Goal: Transaction & Acquisition: Purchase product/service

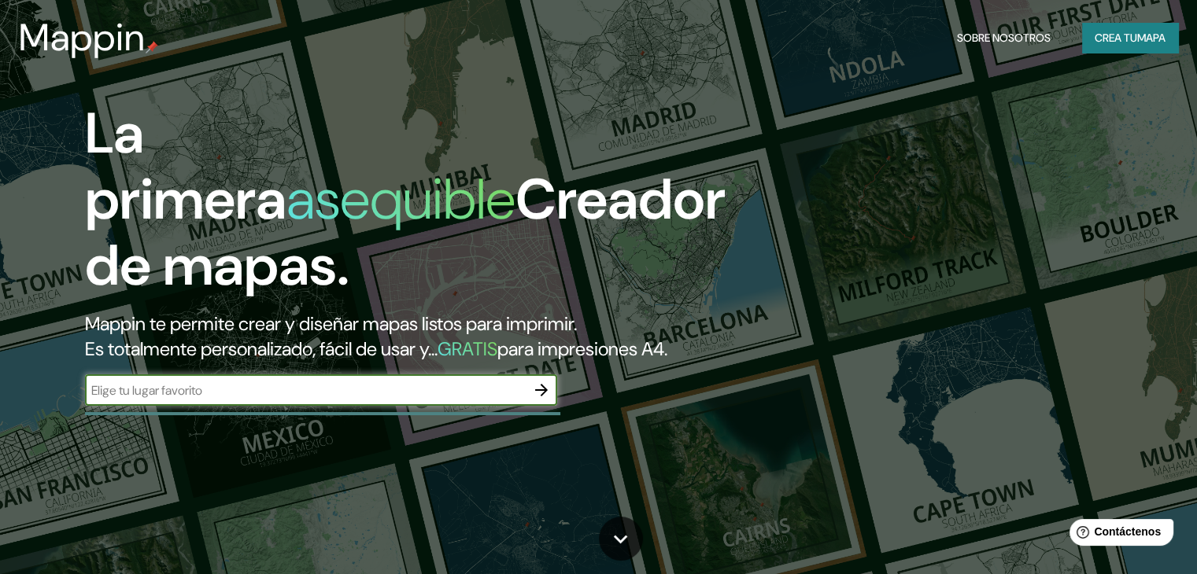
click at [513, 400] on input "text" at bounding box center [305, 391] width 441 height 18
click at [532, 400] on icon "button" at bounding box center [541, 390] width 19 height 19
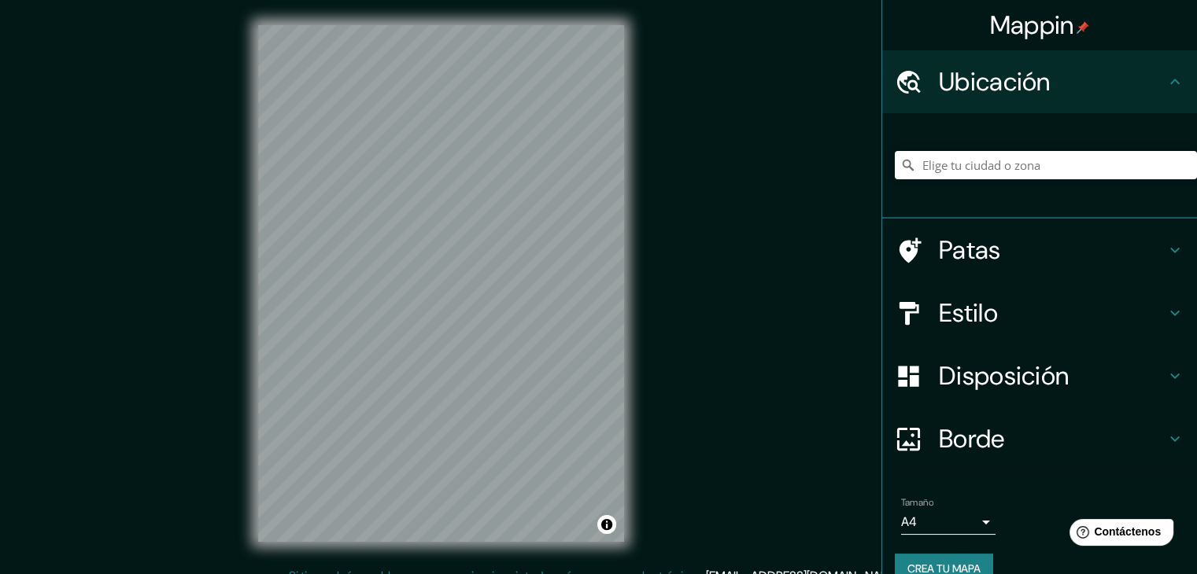
click at [947, 501] on div "Mappin Ubicación Patas Estilo Disposición Borde Elige un borde. Consejo : puede…" at bounding box center [598, 296] width 1197 height 592
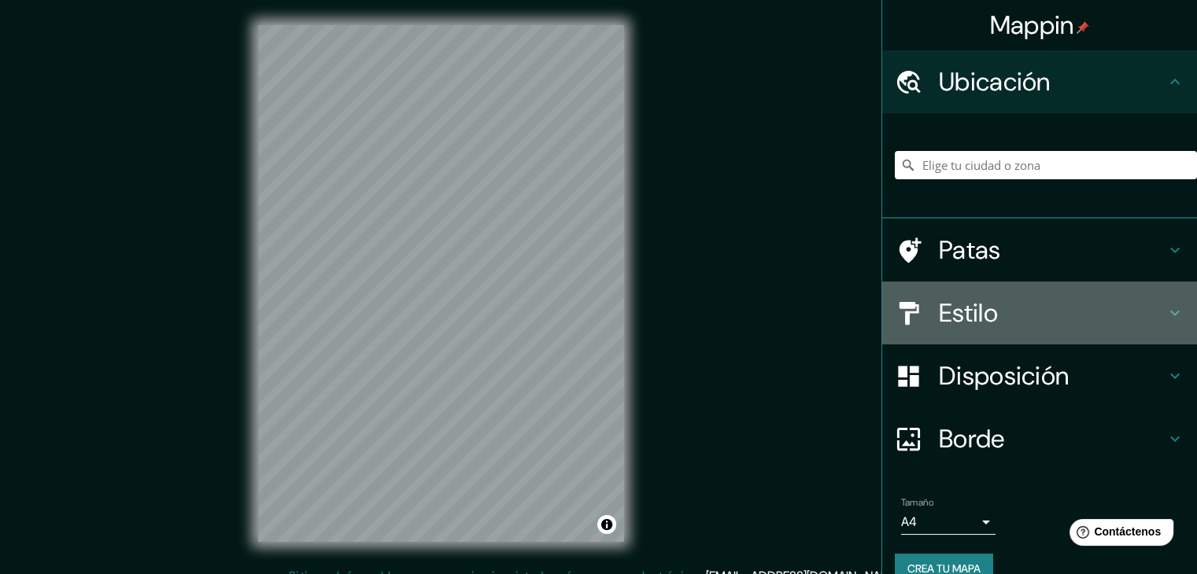
click at [1111, 316] on h4 "Estilo" at bounding box center [1052, 312] width 227 height 31
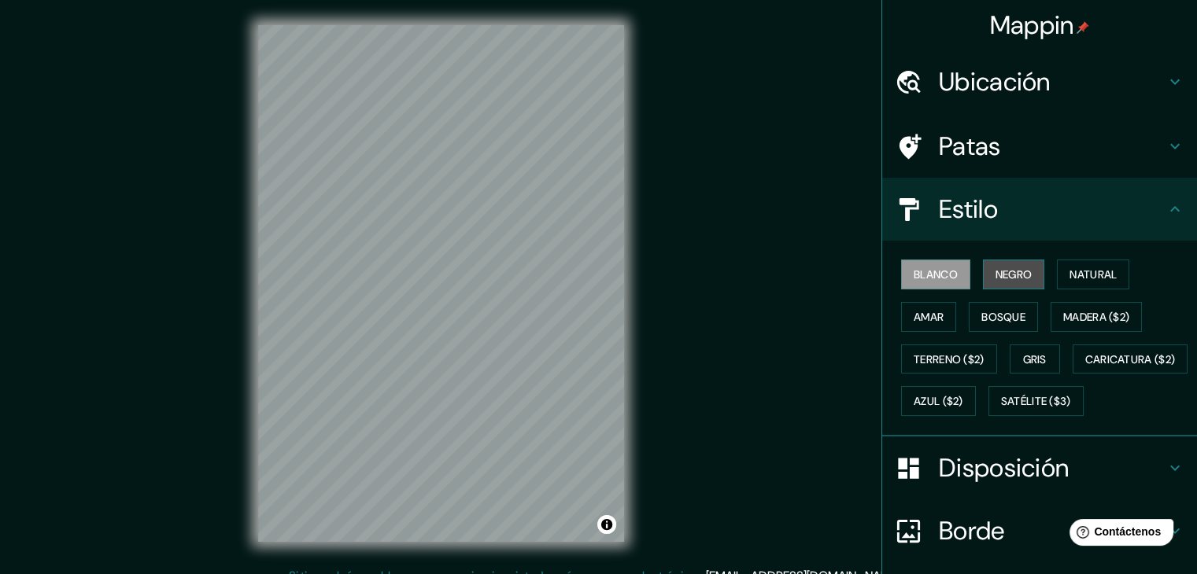
click at [983, 271] on button "Negro" at bounding box center [1014, 275] width 62 height 30
click at [983, 272] on button "Negro" at bounding box center [1014, 275] width 62 height 30
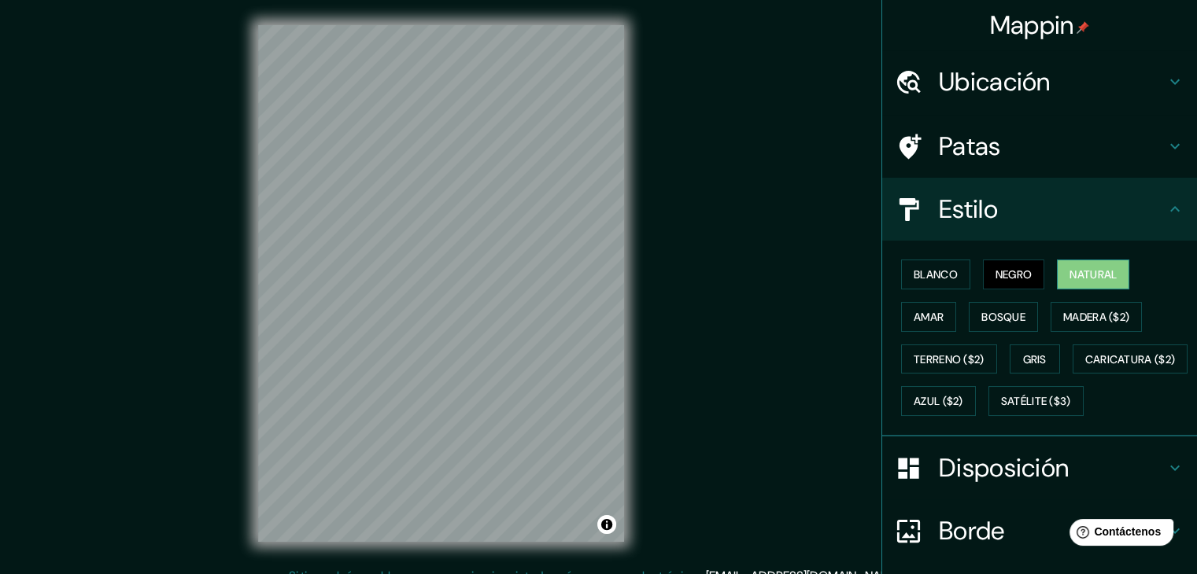
click at [1057, 279] on button "Natural" at bounding box center [1093, 275] width 72 height 30
click at [895, 319] on div "Blanco Negro Natural [PERSON_NAME] ($2) Terreno ($2) Gris Caricatura ($2) Azul …" at bounding box center [1046, 337] width 302 height 169
click at [913, 319] on font "Amar" at bounding box center [928, 317] width 30 height 14
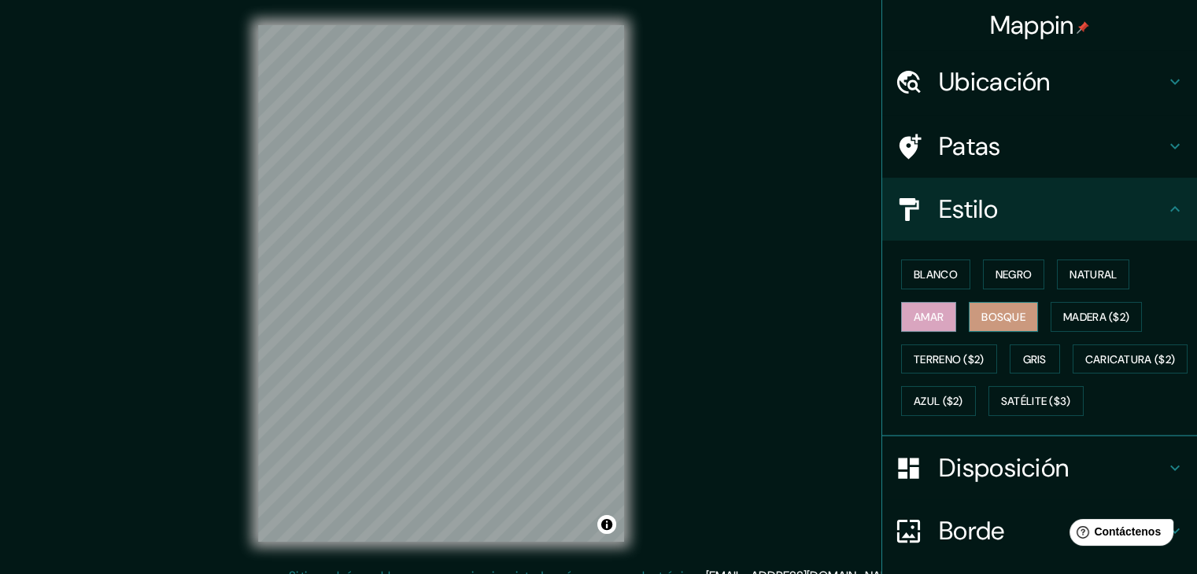
click at [1008, 310] on font "Bosque" at bounding box center [1003, 317] width 44 height 14
click at [1085, 321] on font "Madera ($2)" at bounding box center [1096, 317] width 66 height 14
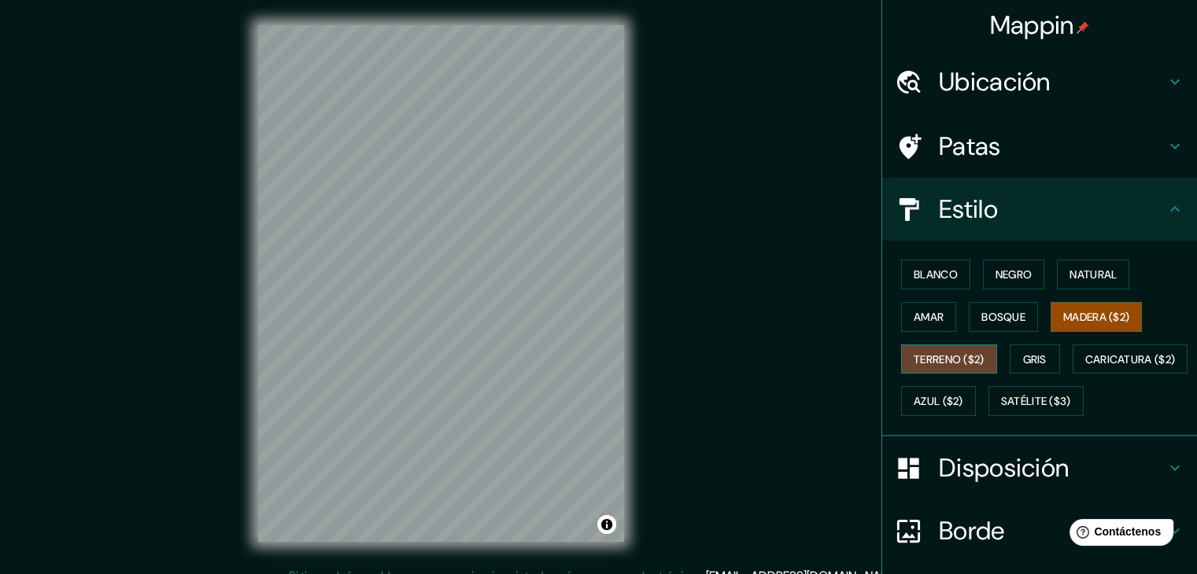
click at [934, 345] on button "Terreno ($2)" at bounding box center [949, 360] width 96 height 30
click at [1030, 360] on font "Gris" at bounding box center [1035, 359] width 24 height 14
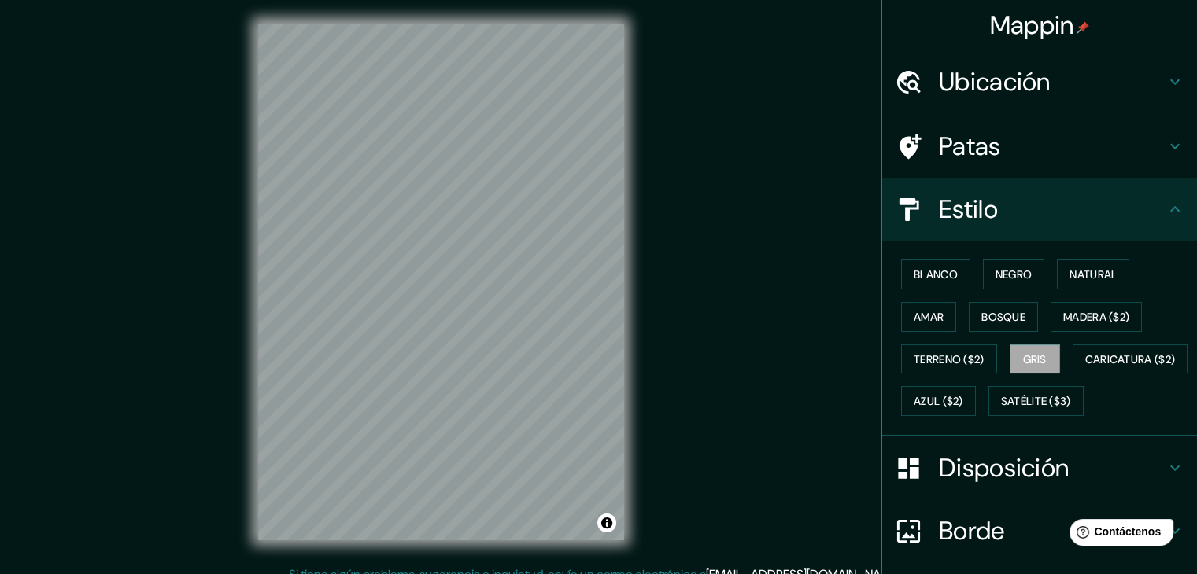
scroll to position [4, 0]
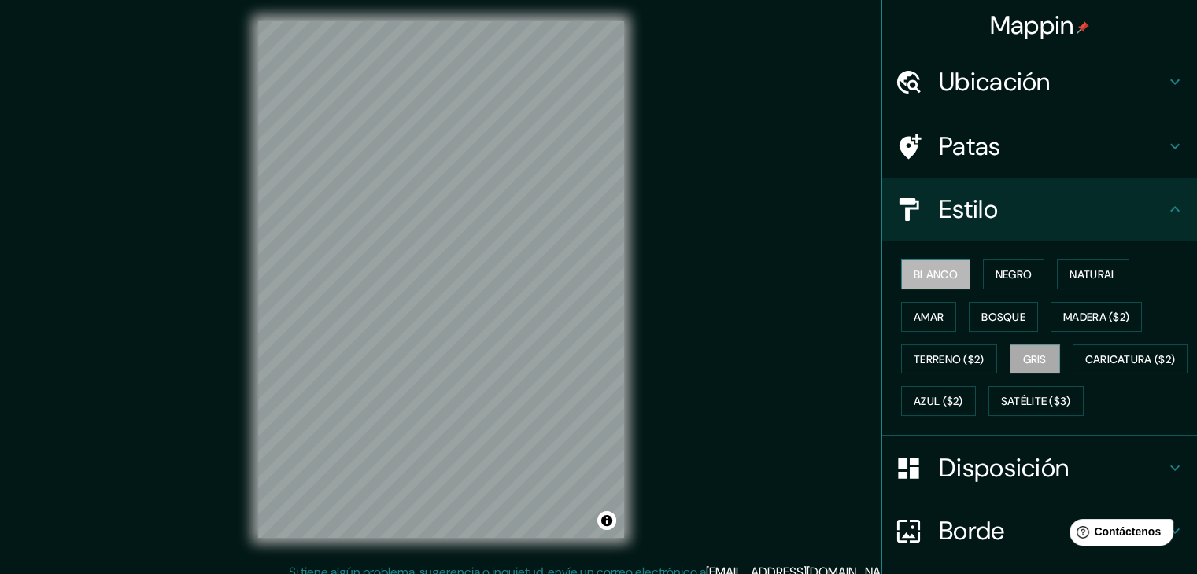
click at [913, 279] on font "Blanco" at bounding box center [935, 275] width 44 height 14
click at [995, 271] on font "Negro" at bounding box center [1013, 275] width 37 height 14
click at [1007, 101] on div "Ubicación" at bounding box center [1039, 81] width 315 height 63
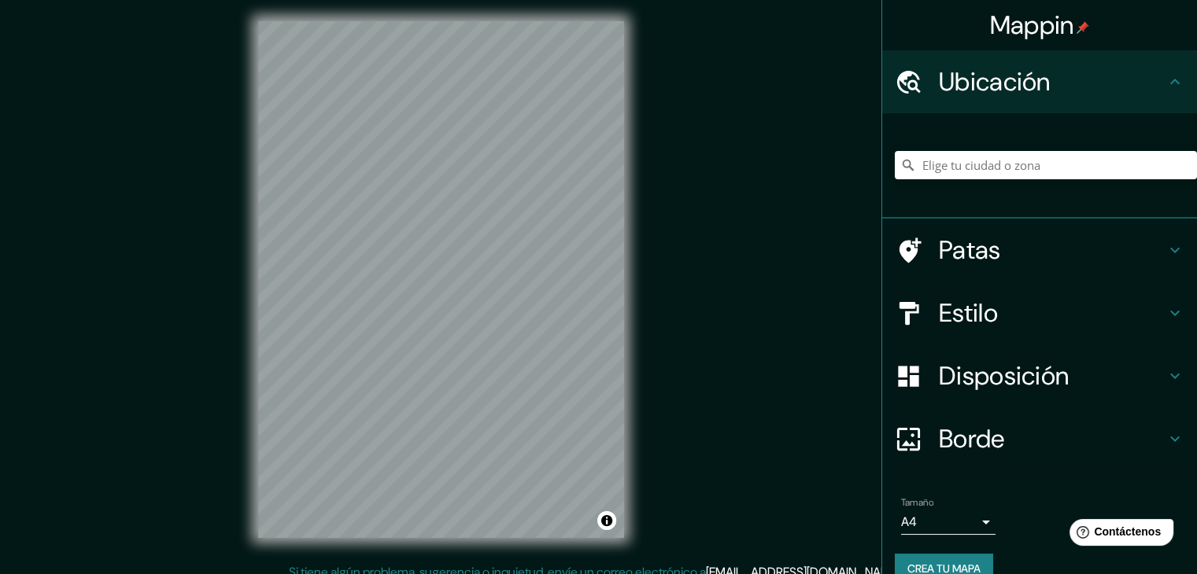
click at [1006, 253] on h4 "Patas" at bounding box center [1052, 249] width 227 height 31
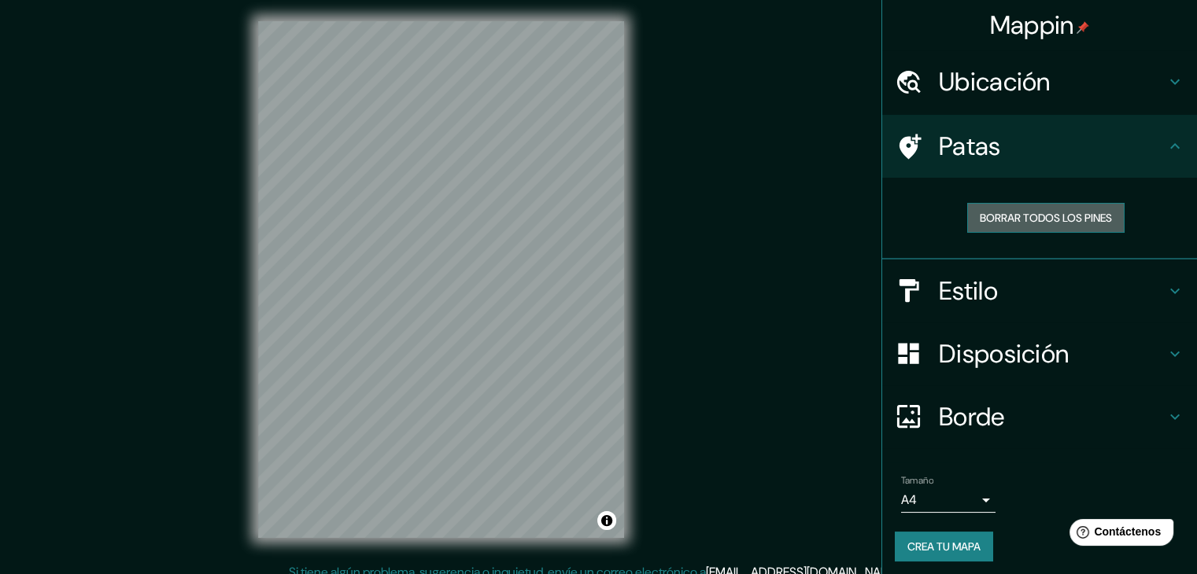
click at [1013, 224] on font "Borrar todos los pines" at bounding box center [1046, 218] width 132 height 14
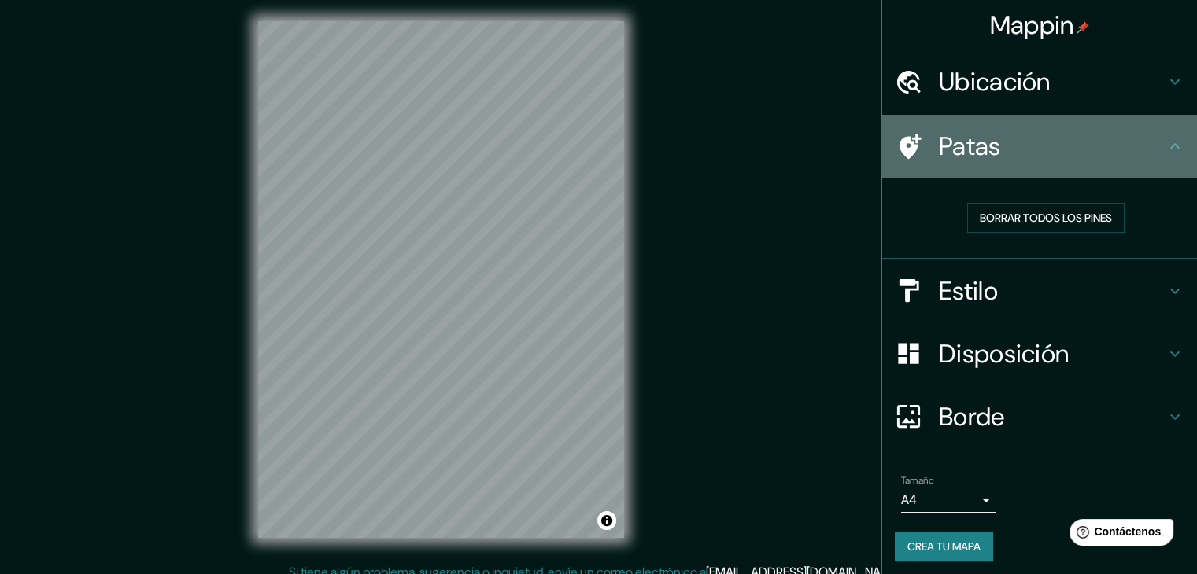
click at [1032, 157] on h4 "Patas" at bounding box center [1052, 146] width 227 height 31
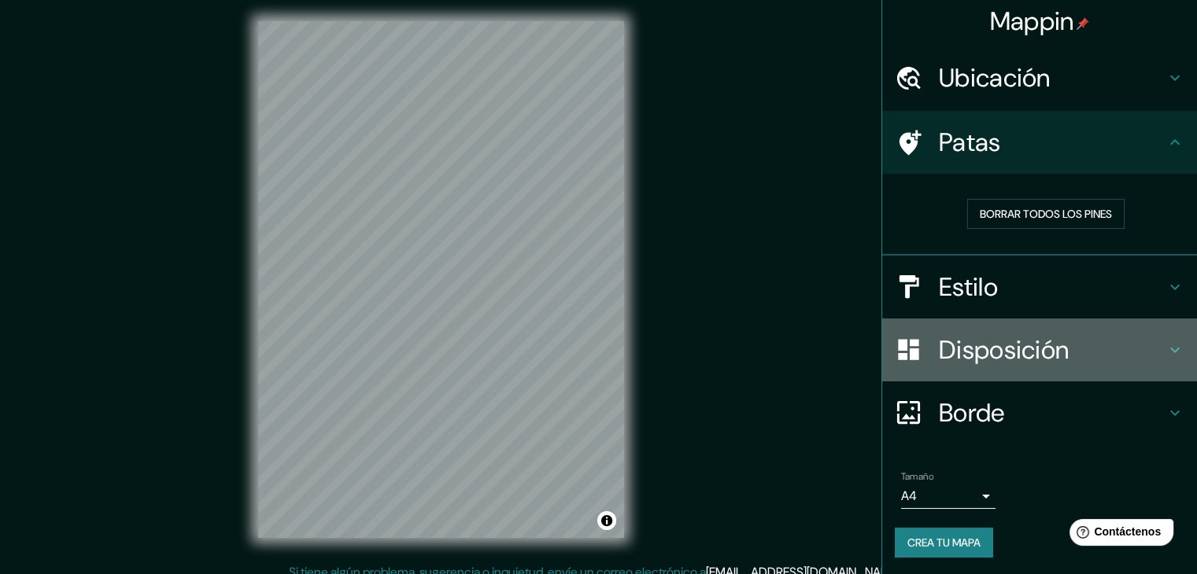
click at [1009, 351] on font "Disposición" at bounding box center [1004, 350] width 130 height 33
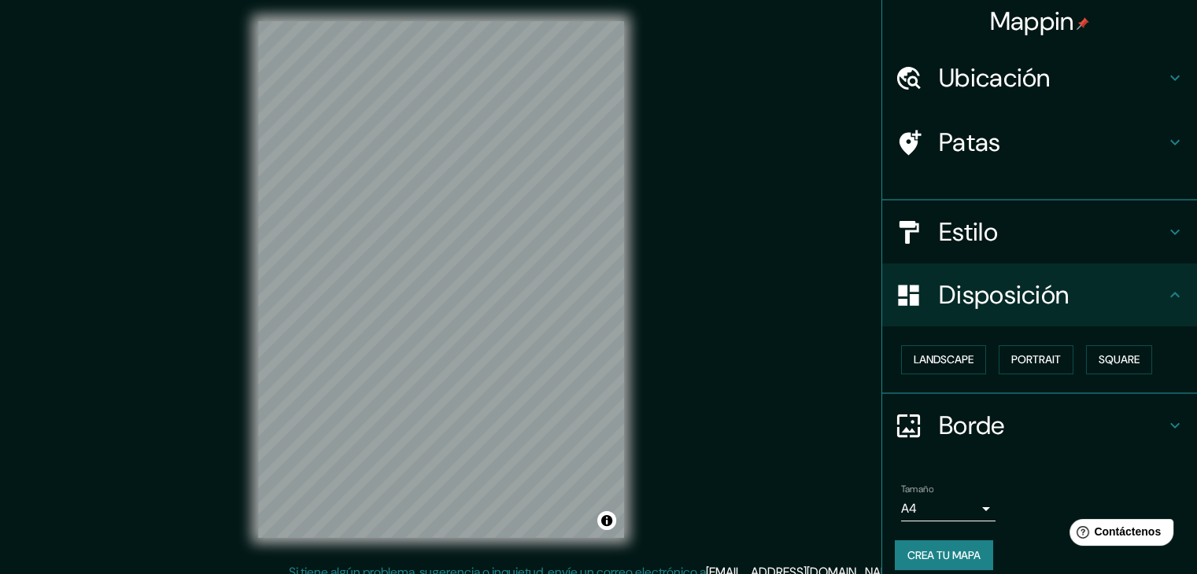
scroll to position [0, 0]
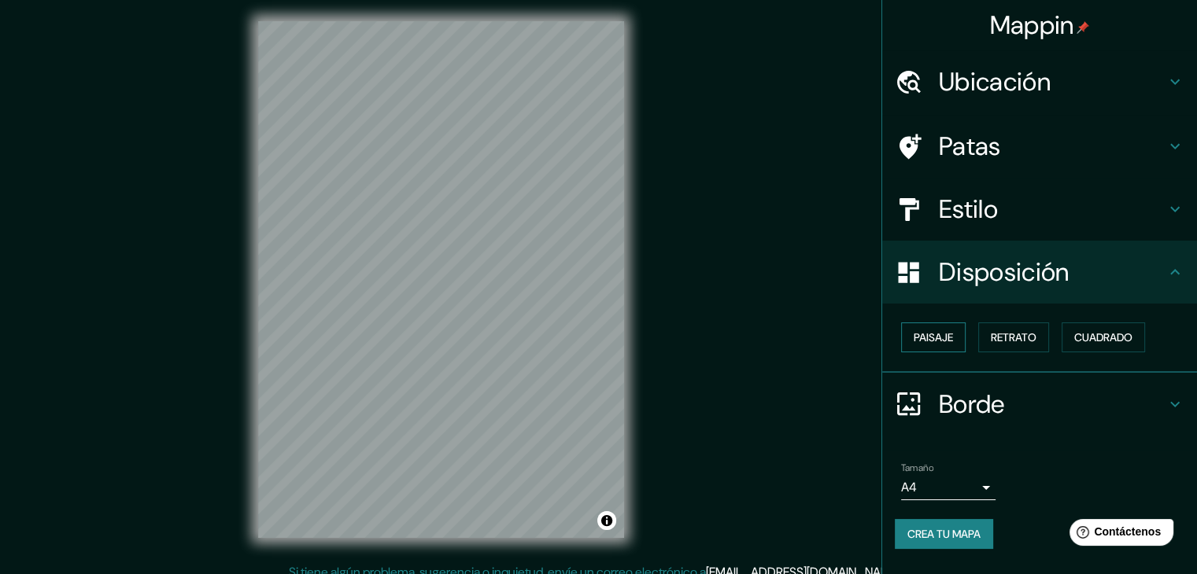
click at [960, 334] on button "Paisaje" at bounding box center [933, 338] width 65 height 30
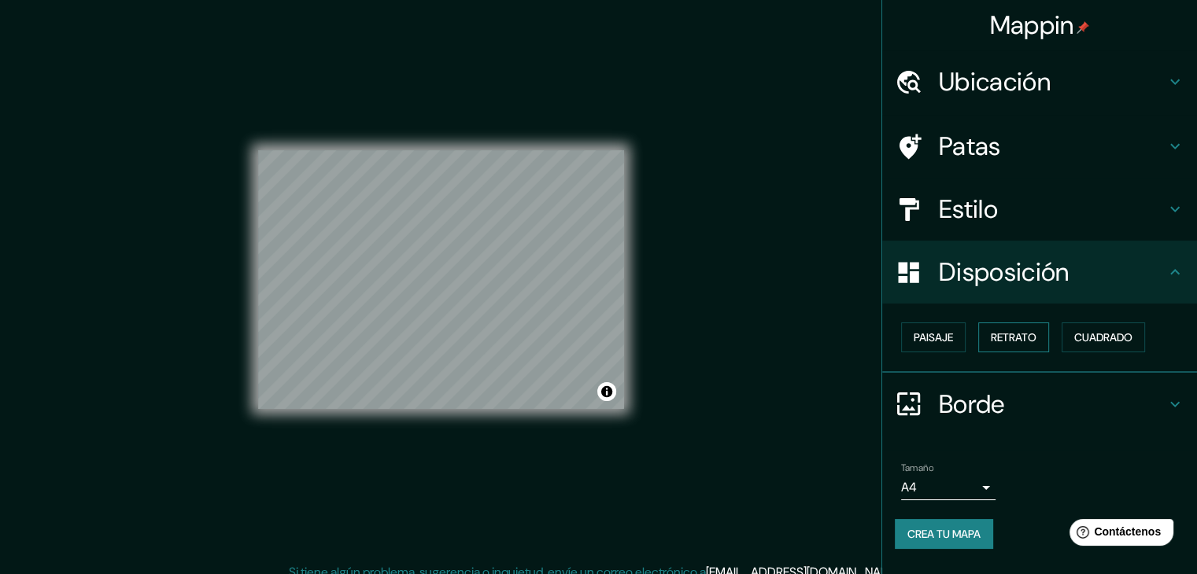
click at [1010, 335] on font "Retrato" at bounding box center [1014, 337] width 46 height 14
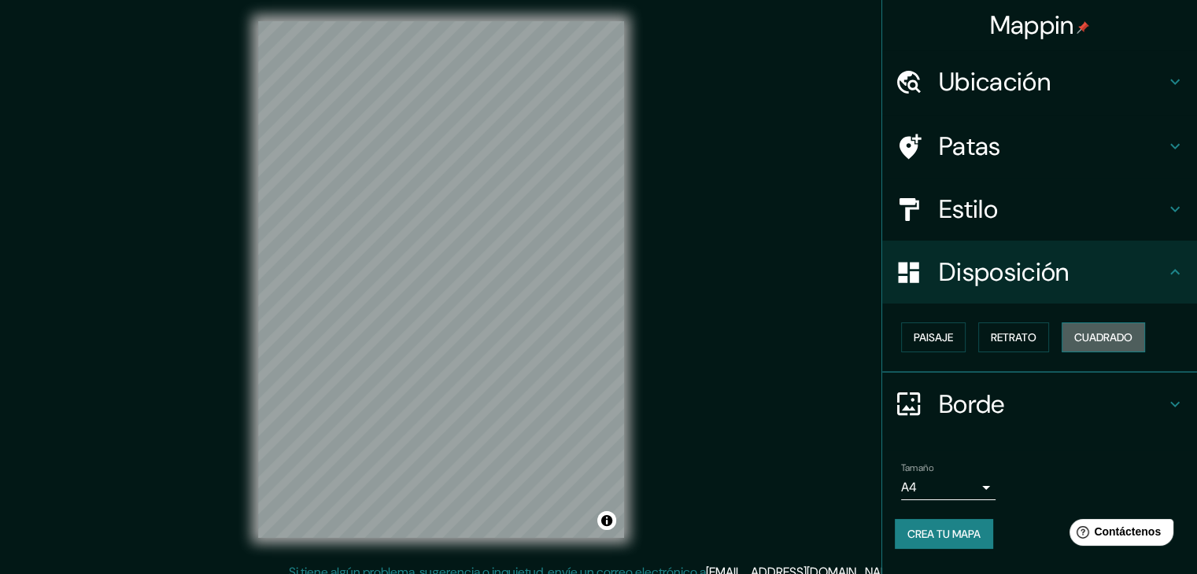
click at [1091, 335] on font "Cuadrado" at bounding box center [1103, 337] width 58 height 14
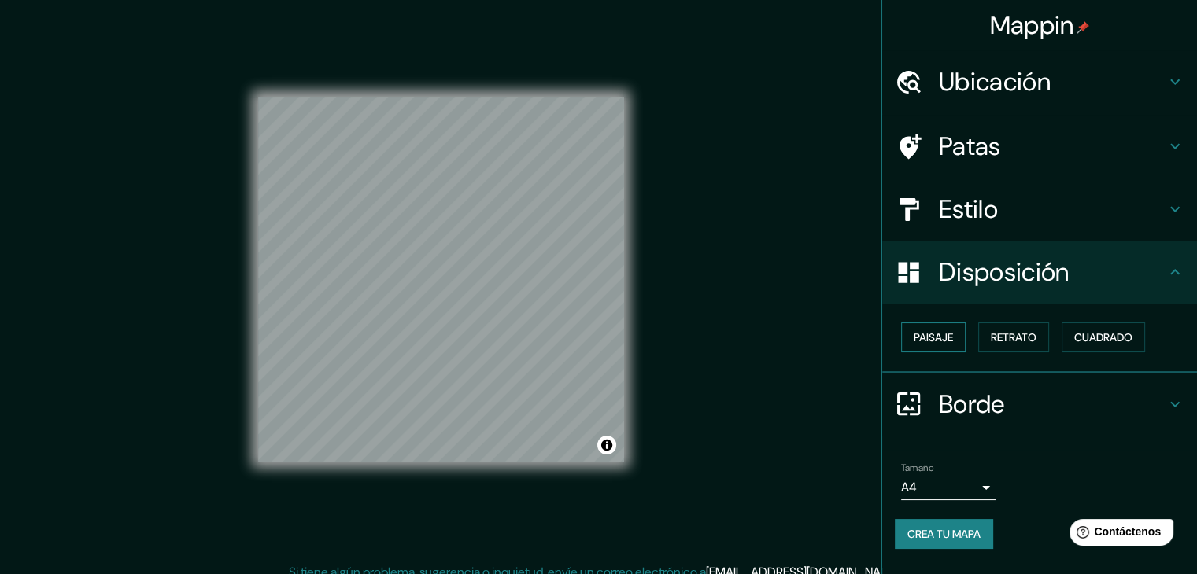
click at [947, 342] on font "Paisaje" at bounding box center [932, 337] width 39 height 14
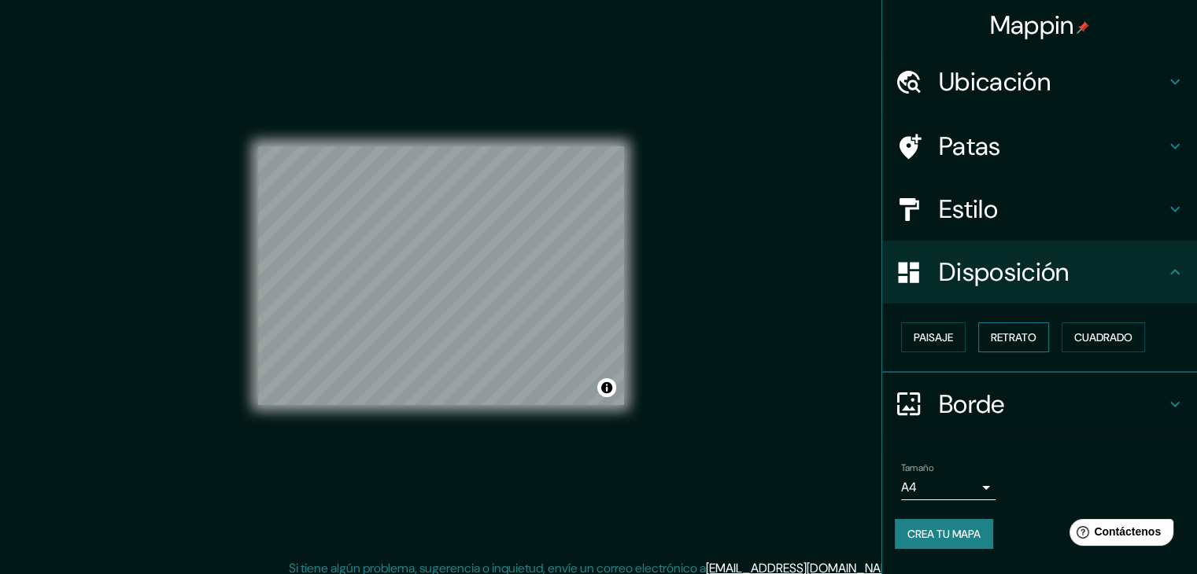
scroll to position [18, 0]
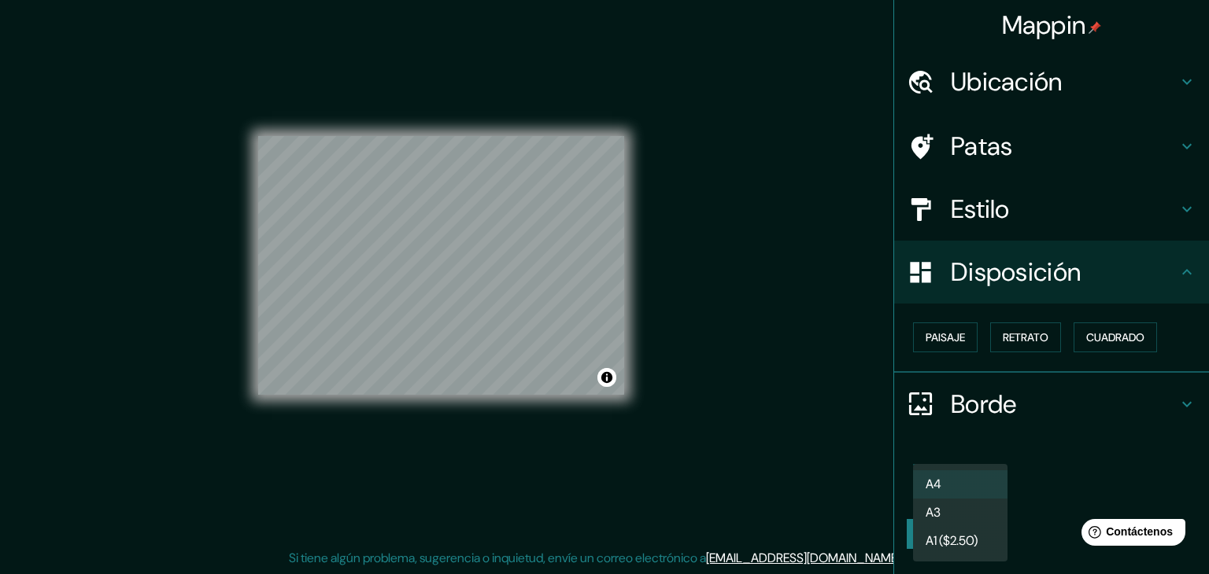
click at [988, 489] on body "Mappin Ubicación Patas Estilo Disposición Paisaje Retrato Cuadrado Borde Elige …" at bounding box center [604, 269] width 1209 height 574
click at [991, 519] on li "A3" at bounding box center [960, 514] width 94 height 29
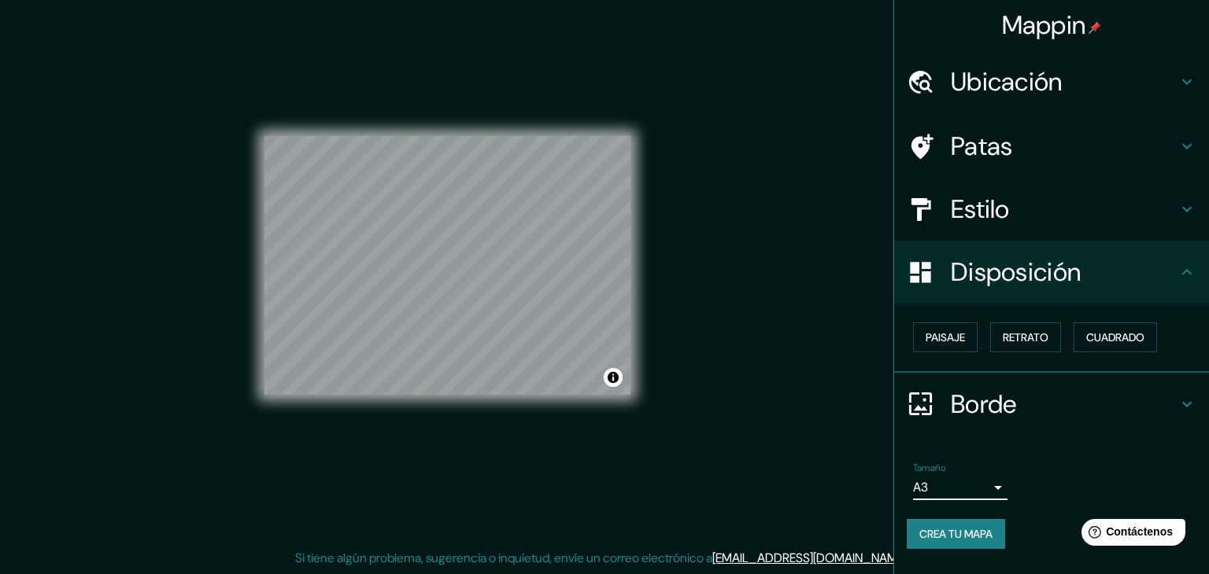
click at [986, 494] on body "Mappin Ubicación Patas Estilo Disposición Paisaje Retrato Cuadrado Borde Elige …" at bounding box center [604, 269] width 1209 height 574
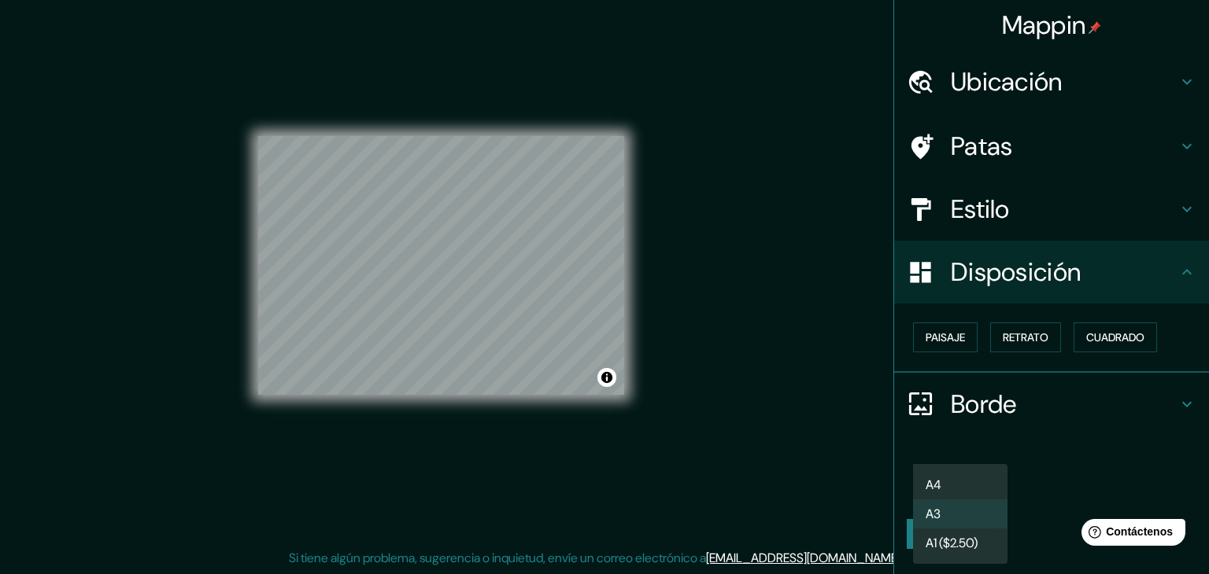
click at [980, 532] on li "A1 ($2.50)" at bounding box center [960, 543] width 94 height 29
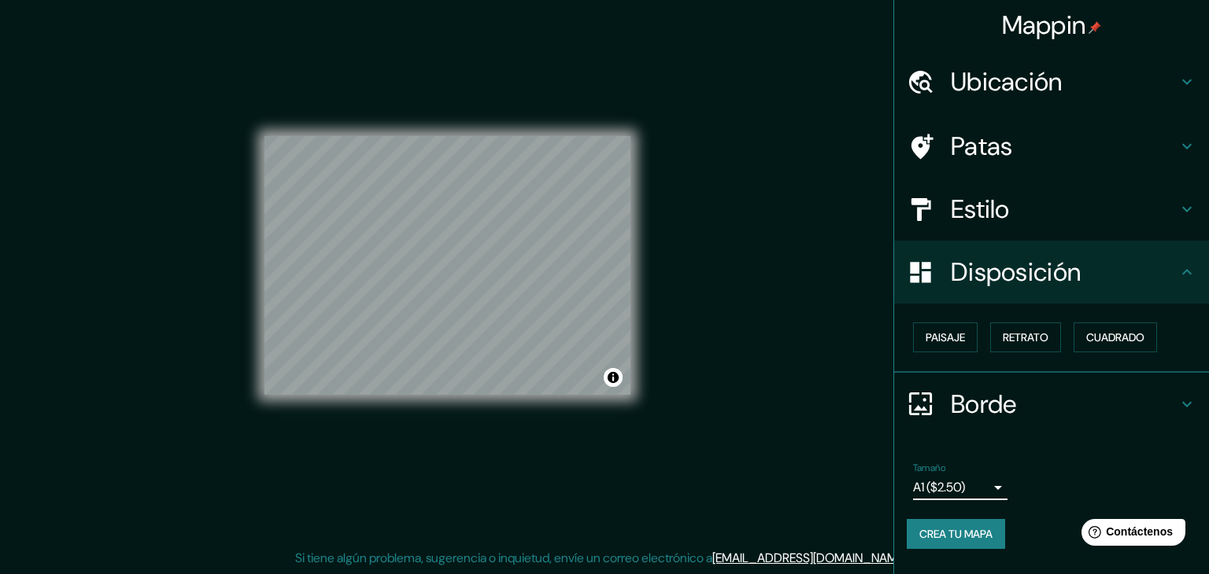
click at [970, 483] on body "Mappin Ubicación Patas Estilo Disposición Paisaje Retrato Cuadrado Borde Elige …" at bounding box center [604, 269] width 1209 height 574
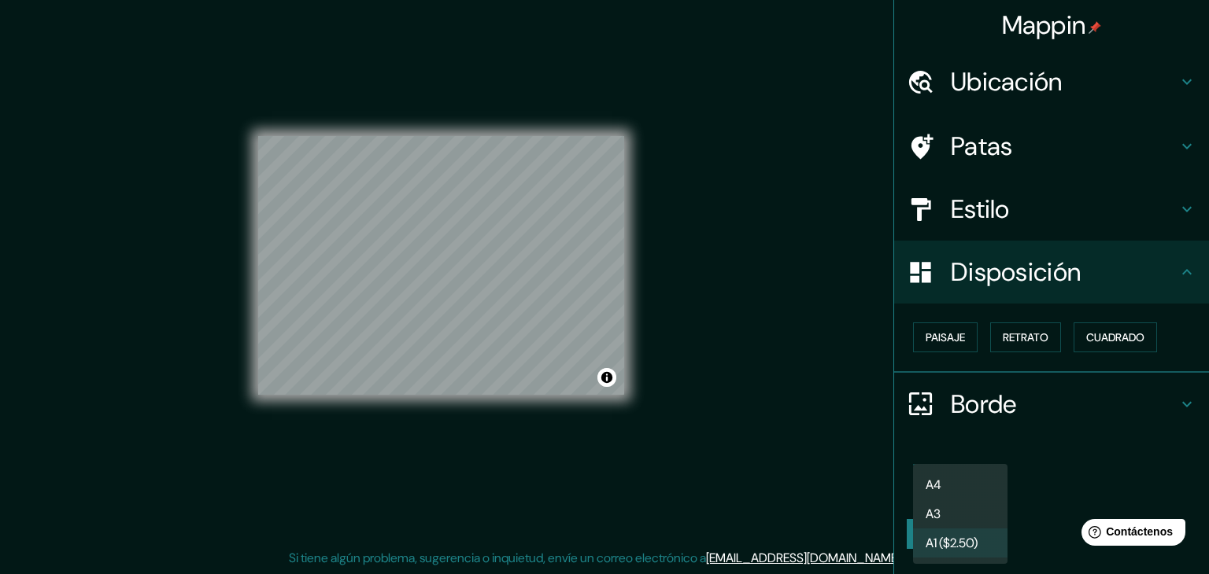
click at [969, 482] on li "A4" at bounding box center [960, 485] width 94 height 29
type input "single"
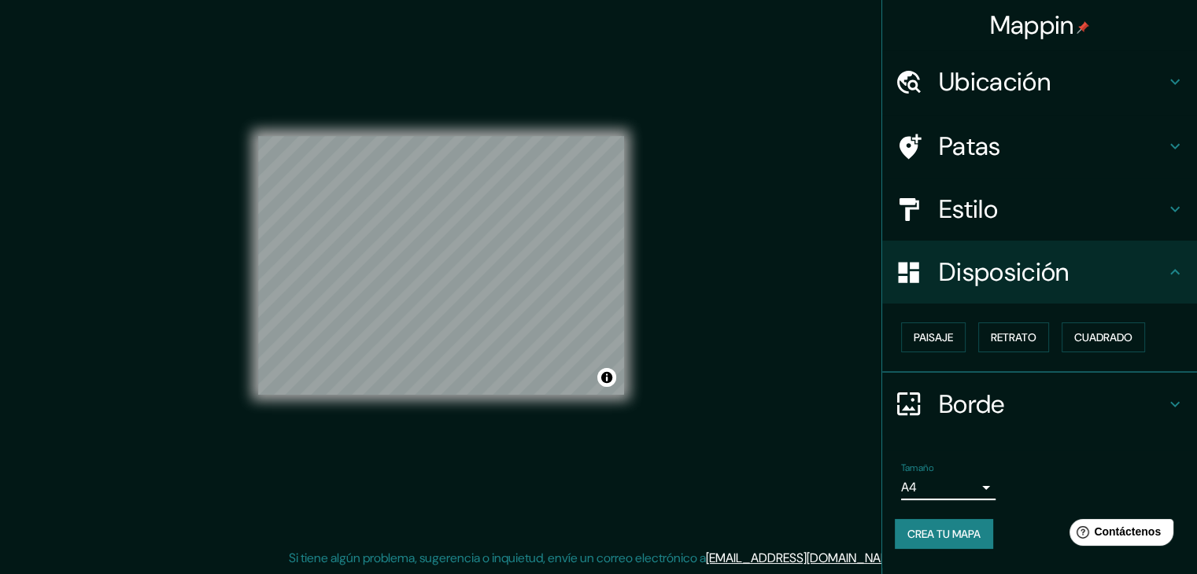
click at [995, 215] on font "Estilo" at bounding box center [968, 209] width 59 height 33
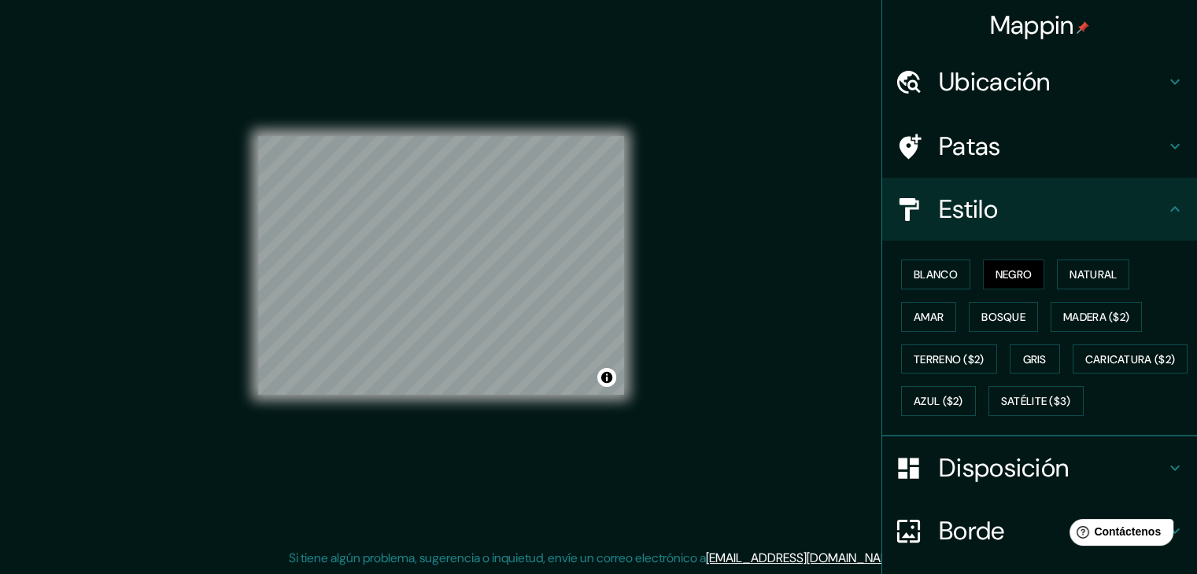
click at [987, 158] on font "Patas" at bounding box center [970, 146] width 62 height 33
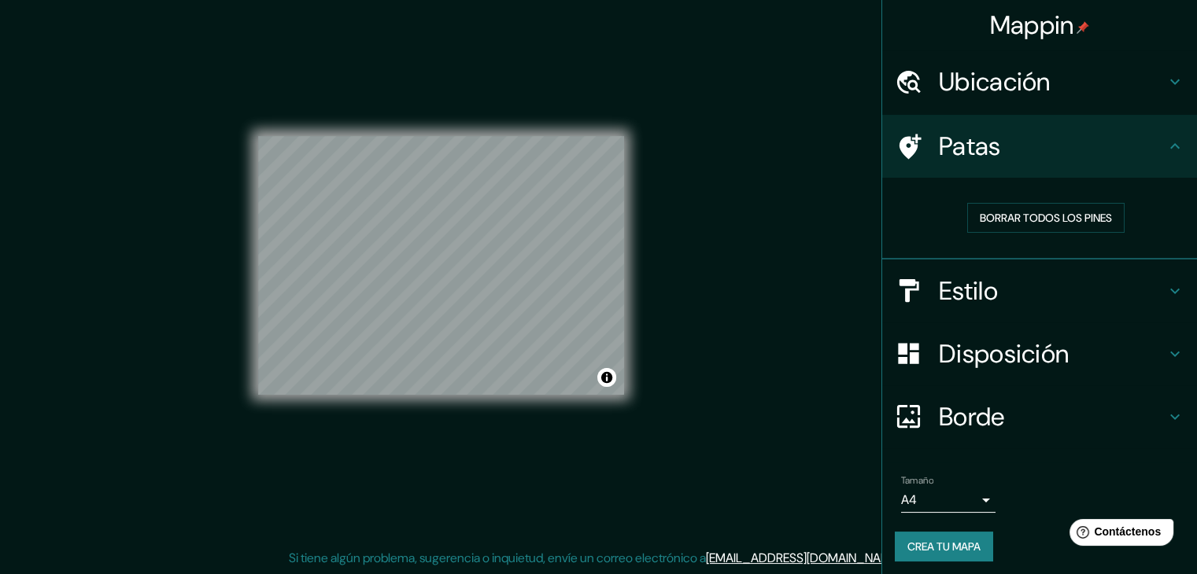
click at [980, 224] on font "Borrar todos los pines" at bounding box center [1046, 218] width 132 height 20
click at [990, 297] on h4 "Estilo" at bounding box center [1052, 290] width 227 height 31
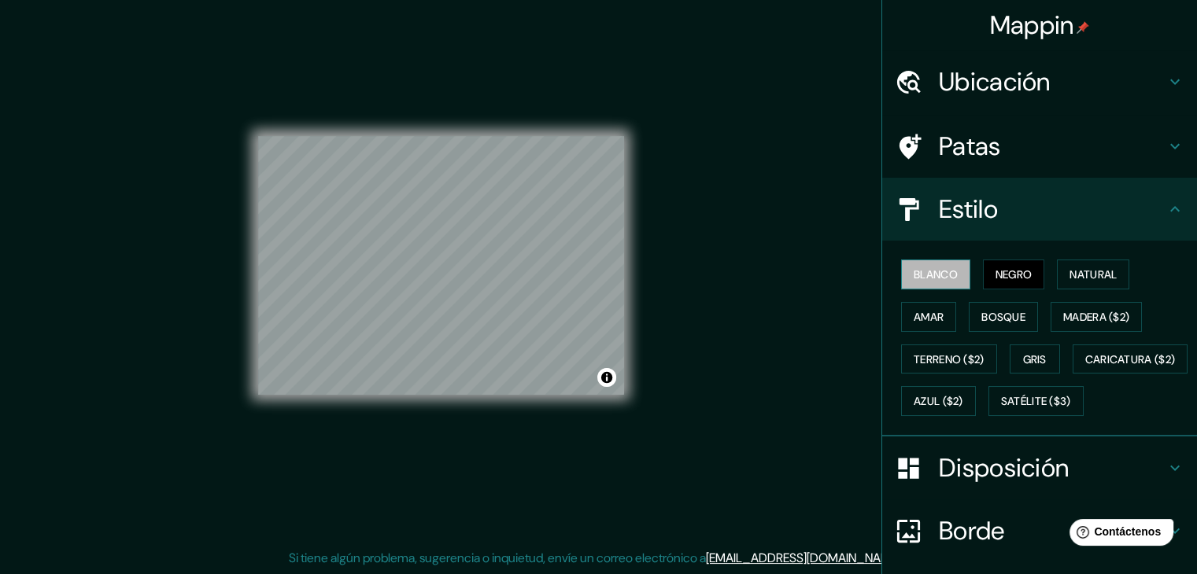
click at [941, 275] on font "Blanco" at bounding box center [935, 275] width 44 height 14
click at [1001, 264] on font "Negro" at bounding box center [1013, 274] width 37 height 20
click at [1083, 264] on font "Natural" at bounding box center [1092, 274] width 47 height 20
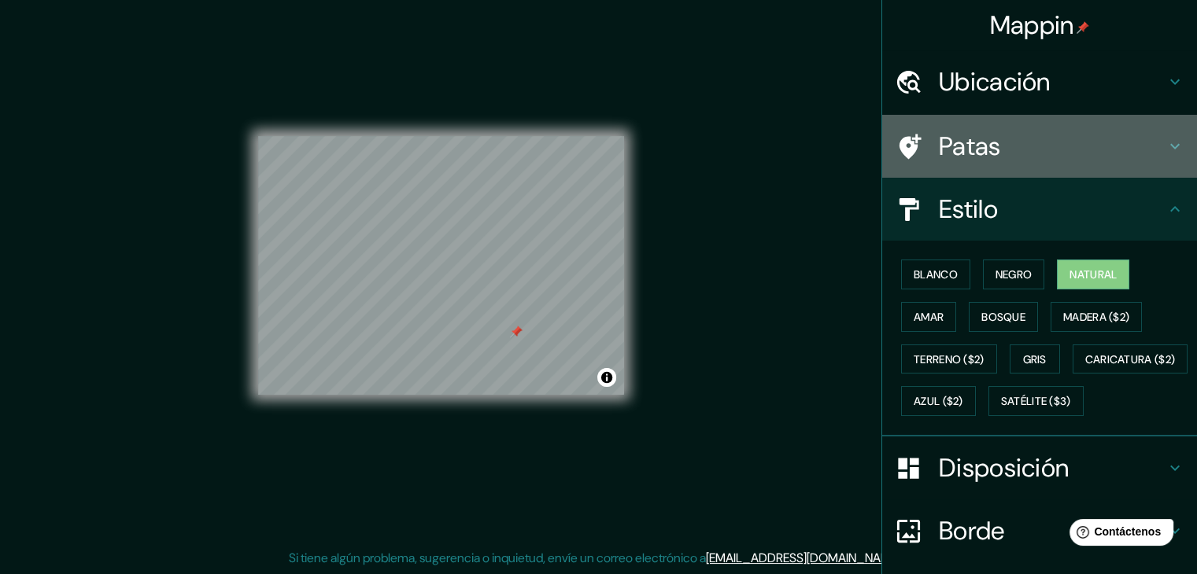
click at [1038, 116] on div "Patas" at bounding box center [1039, 146] width 315 height 63
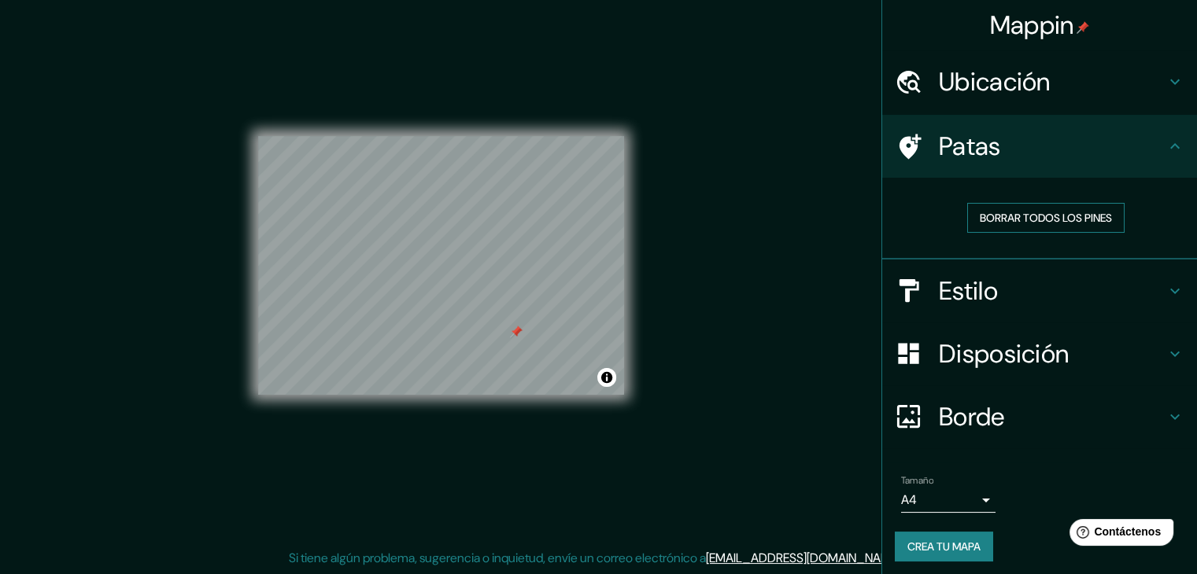
click at [1030, 215] on font "Borrar todos los pines" at bounding box center [1046, 218] width 132 height 14
